Goal: Transaction & Acquisition: Subscribe to service/newsletter

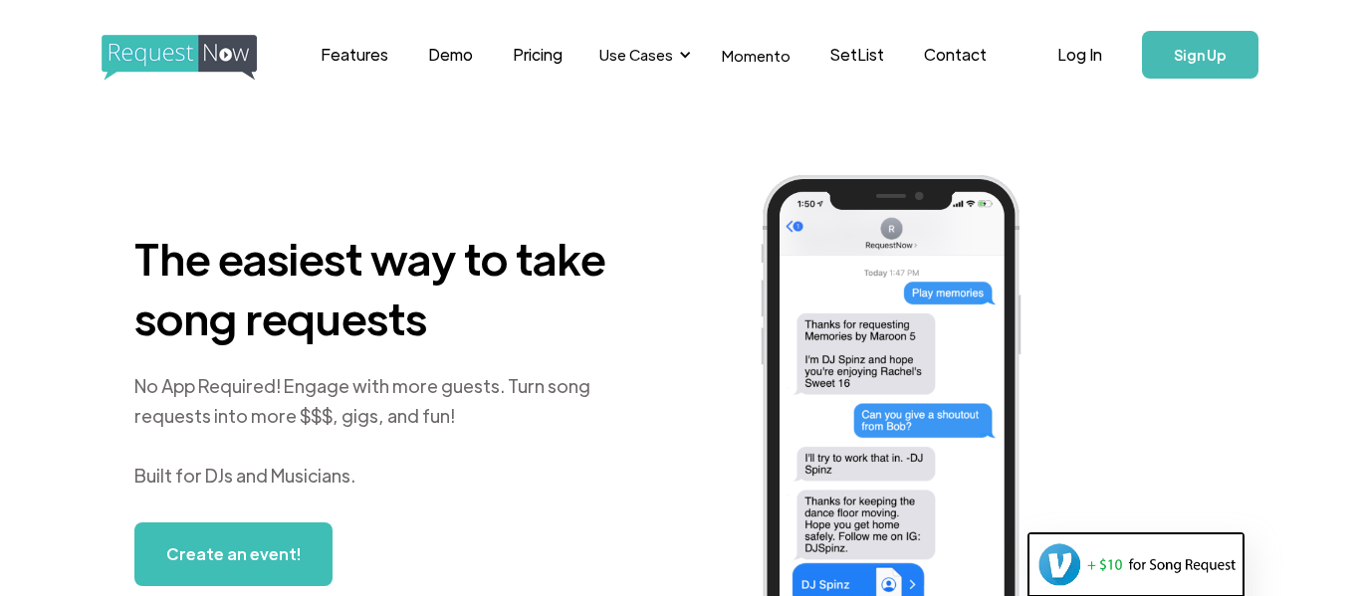
click at [1167, 71] on link "Sign Up" at bounding box center [1200, 55] width 116 height 48
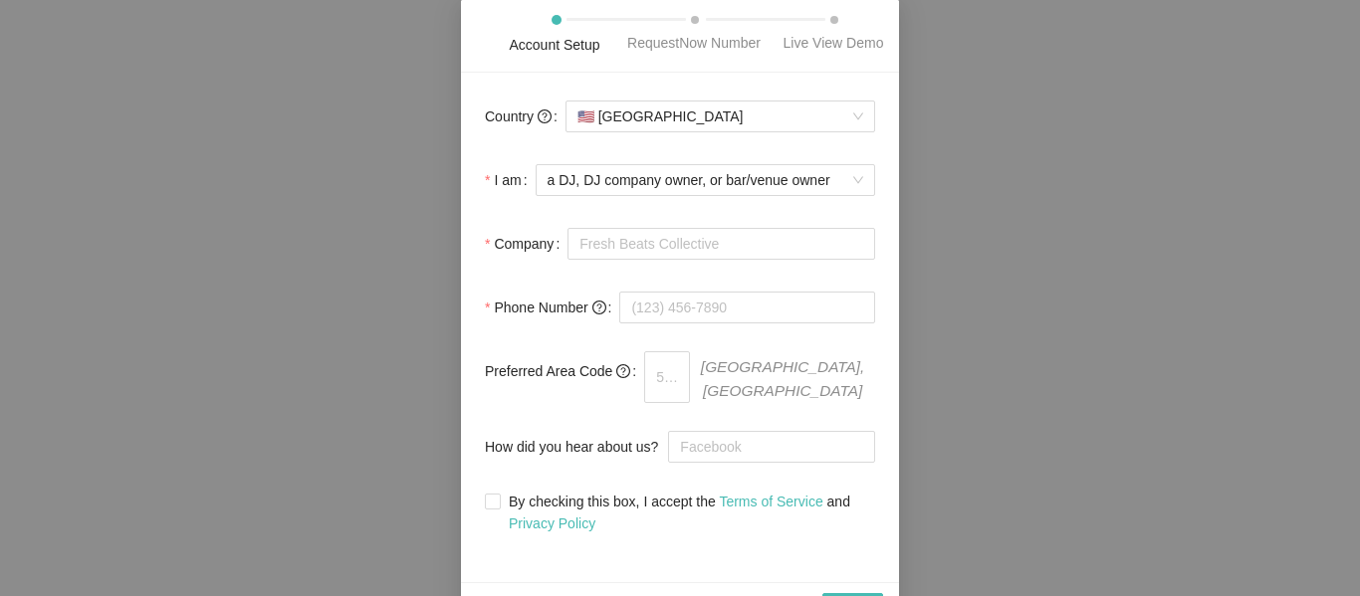
scroll to position [27, 0]
